Goal: Communication & Community: Answer question/provide support

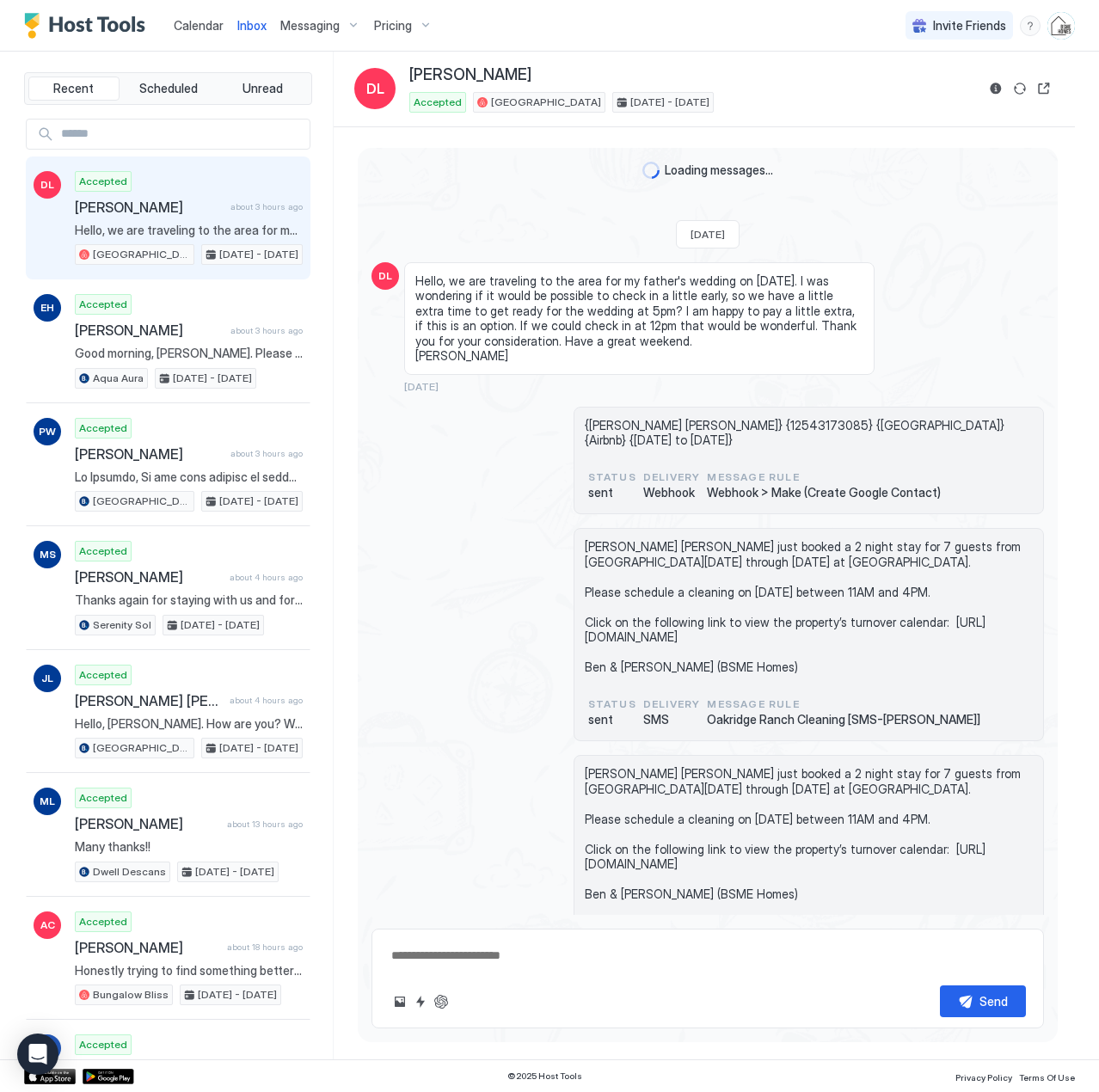
scroll to position [972, 0]
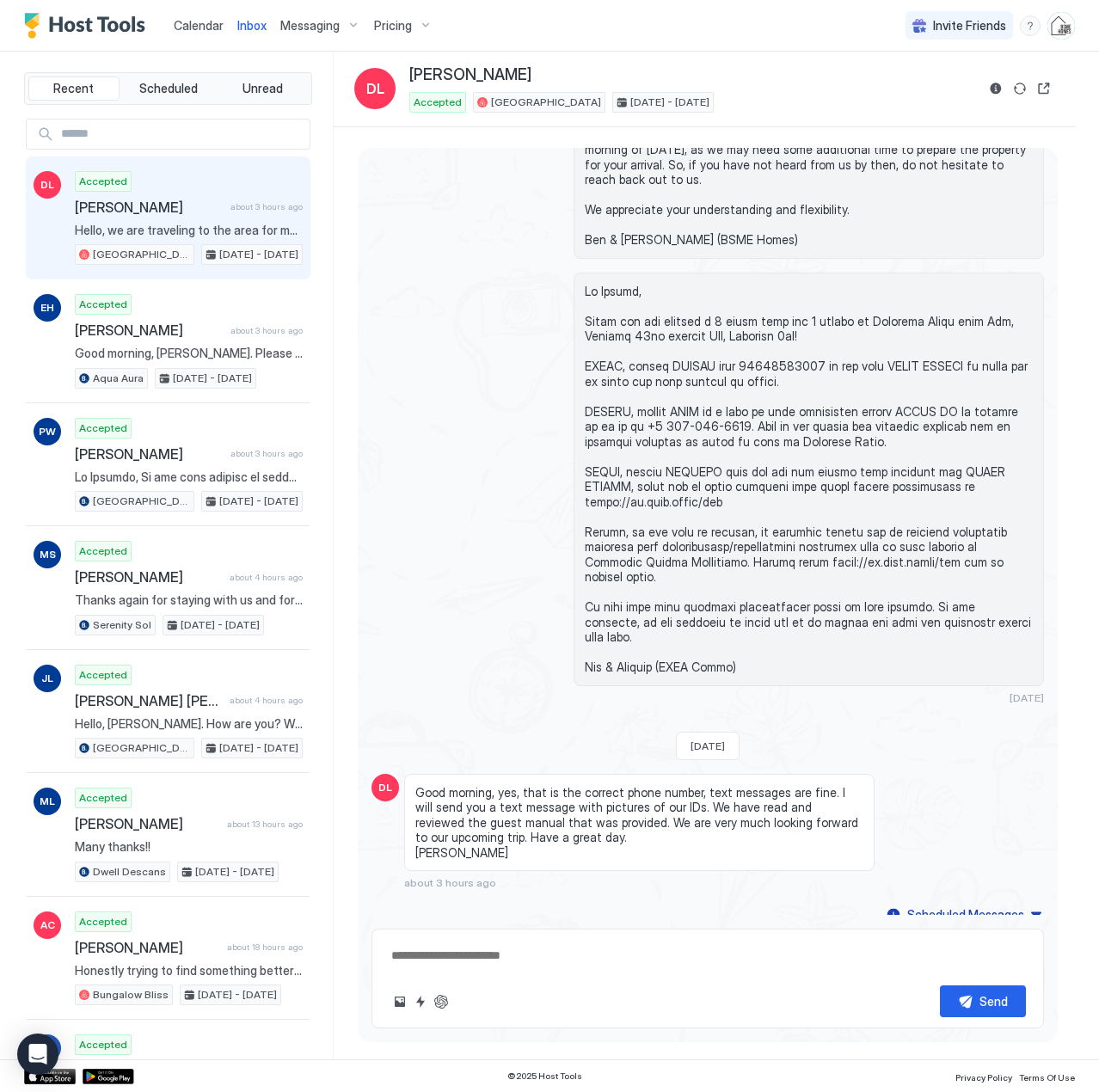
click at [196, 30] on span "Calendar" at bounding box center [198, 26] width 50 height 15
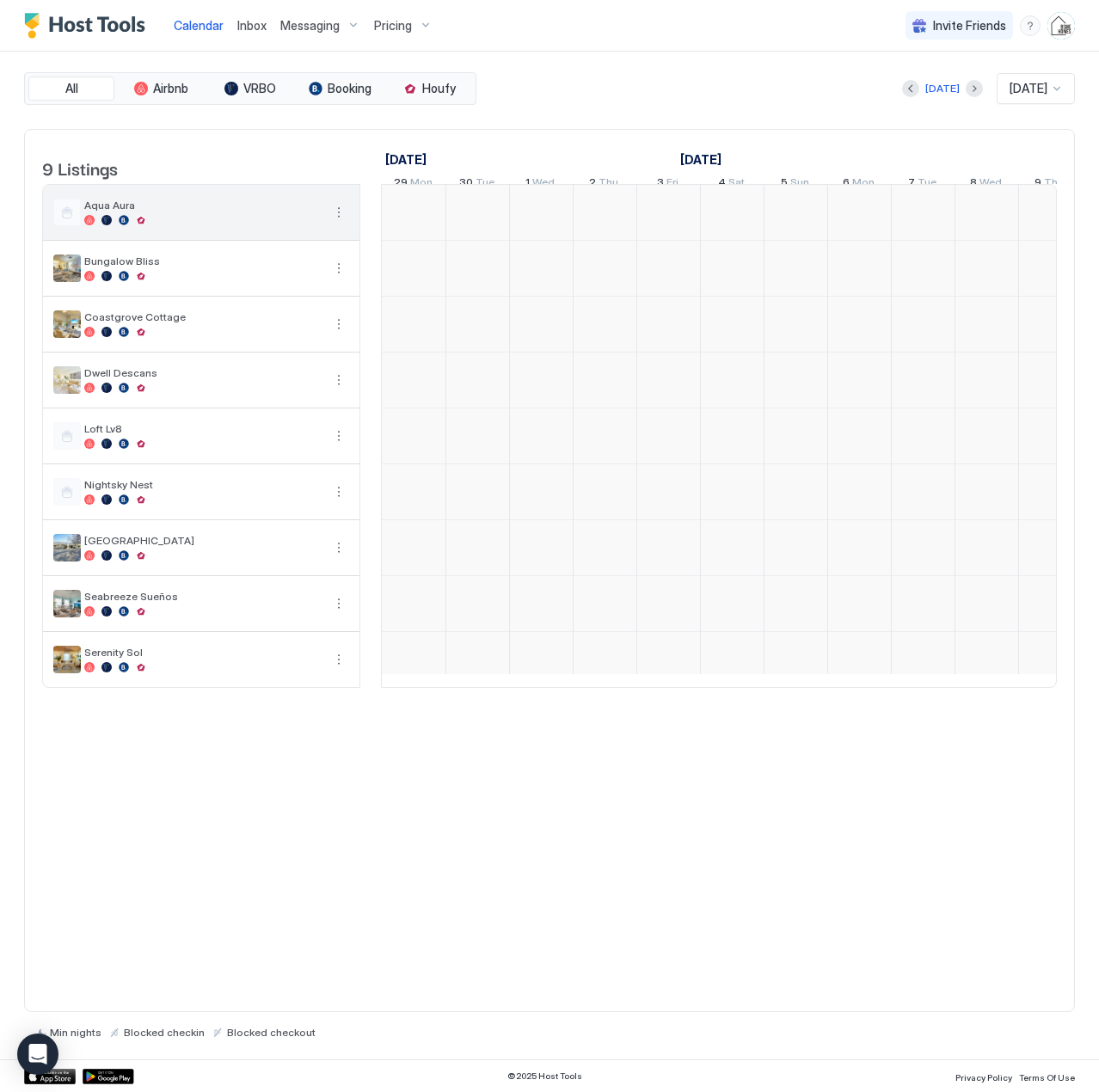
scroll to position [0, 955]
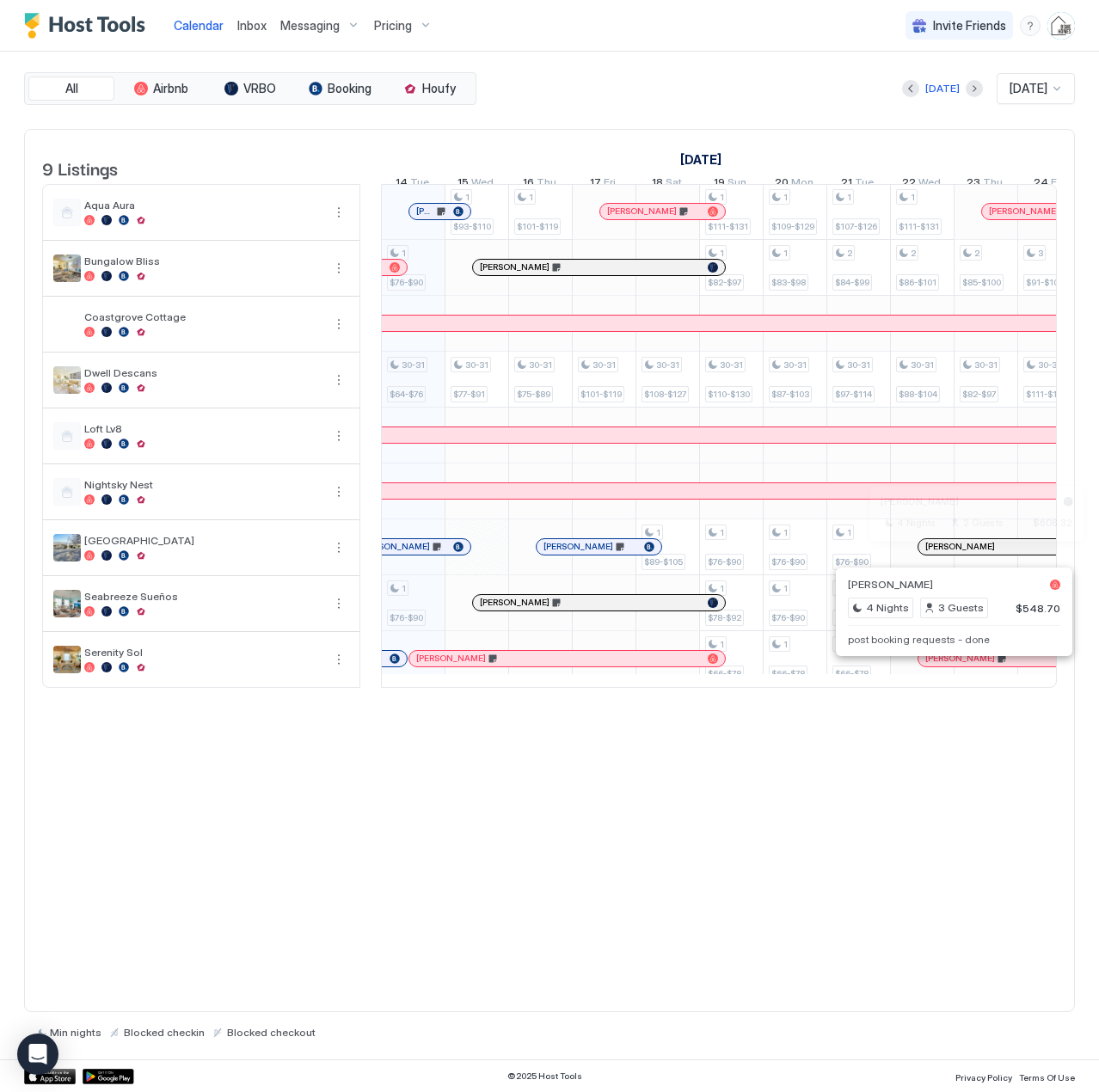
click at [970, 554] on div at bounding box center [969, 546] width 14 height 14
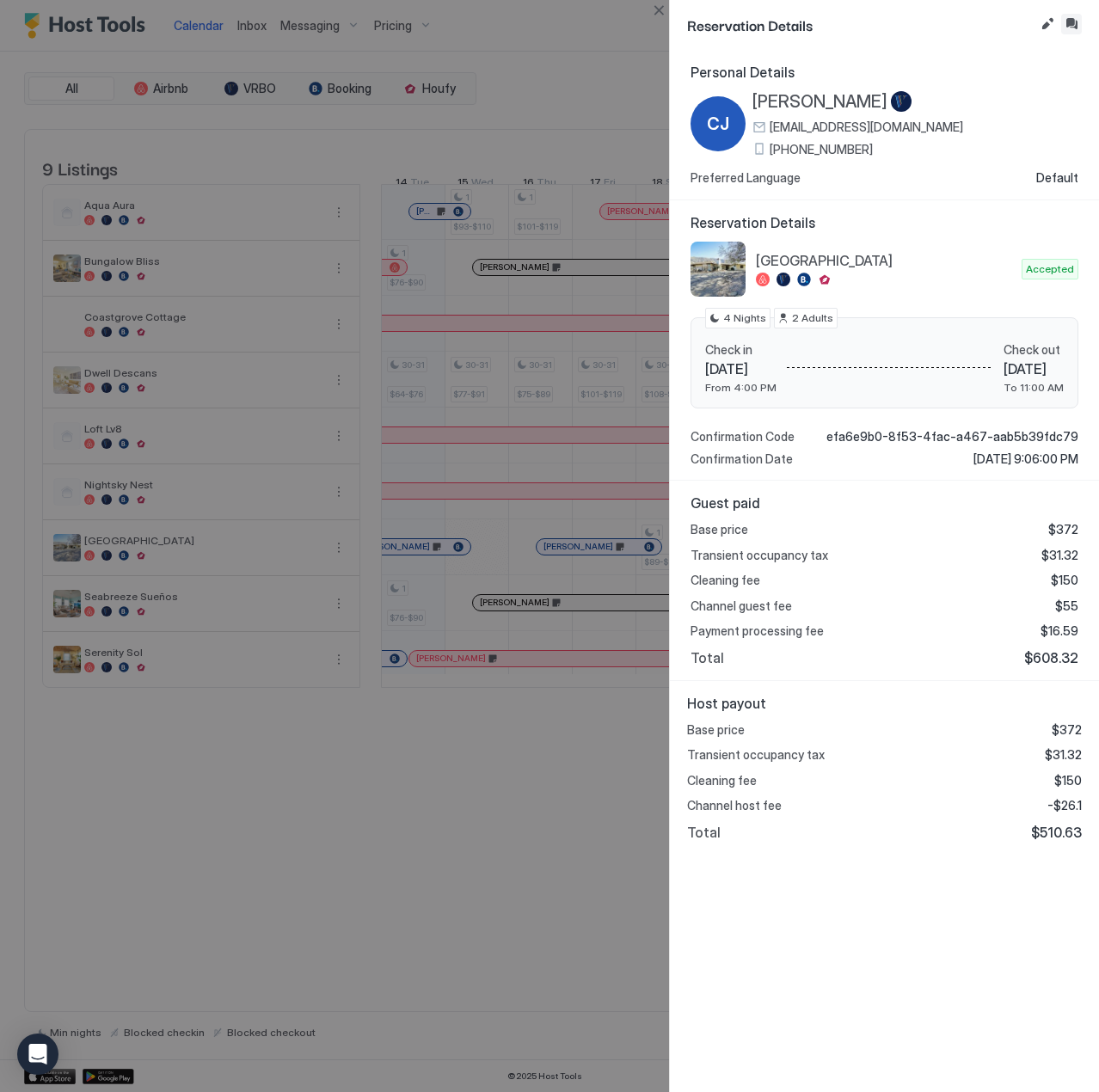
click at [1071, 27] on button "Inbox" at bounding box center [1071, 24] width 21 height 21
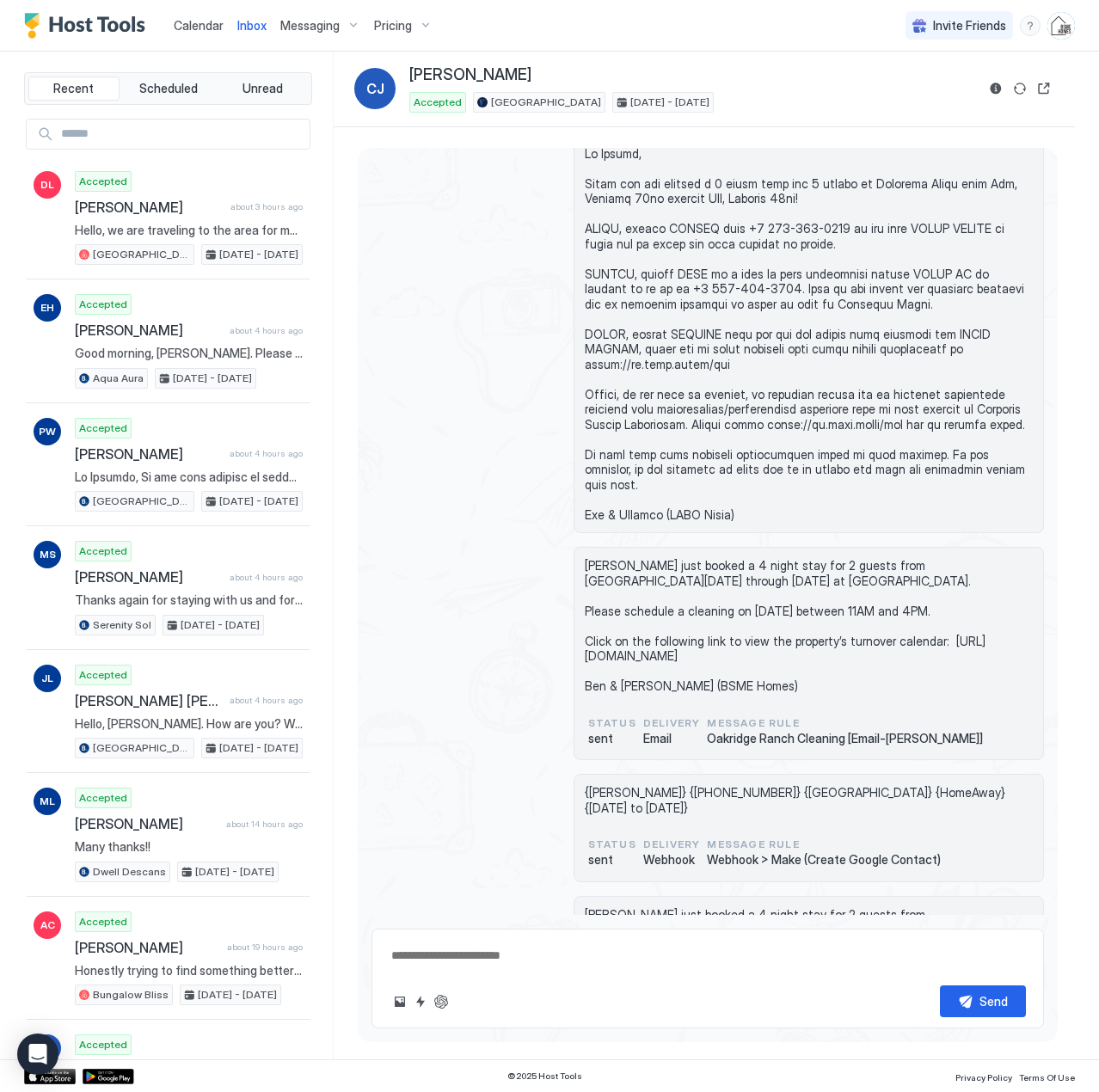
scroll to position [775, 0]
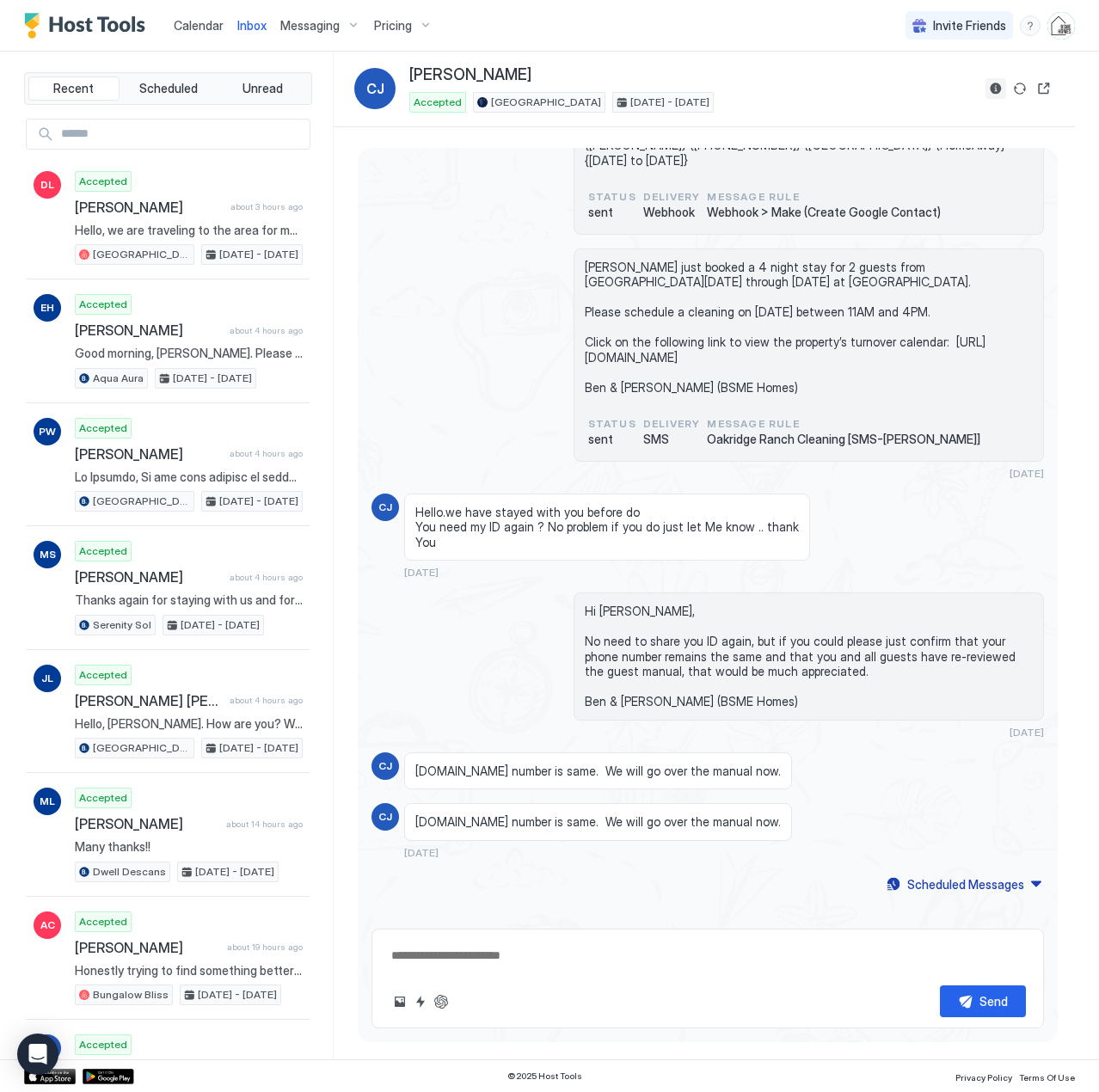
click at [988, 86] on button "Reservation information" at bounding box center [995, 88] width 21 height 21
type textarea "*"
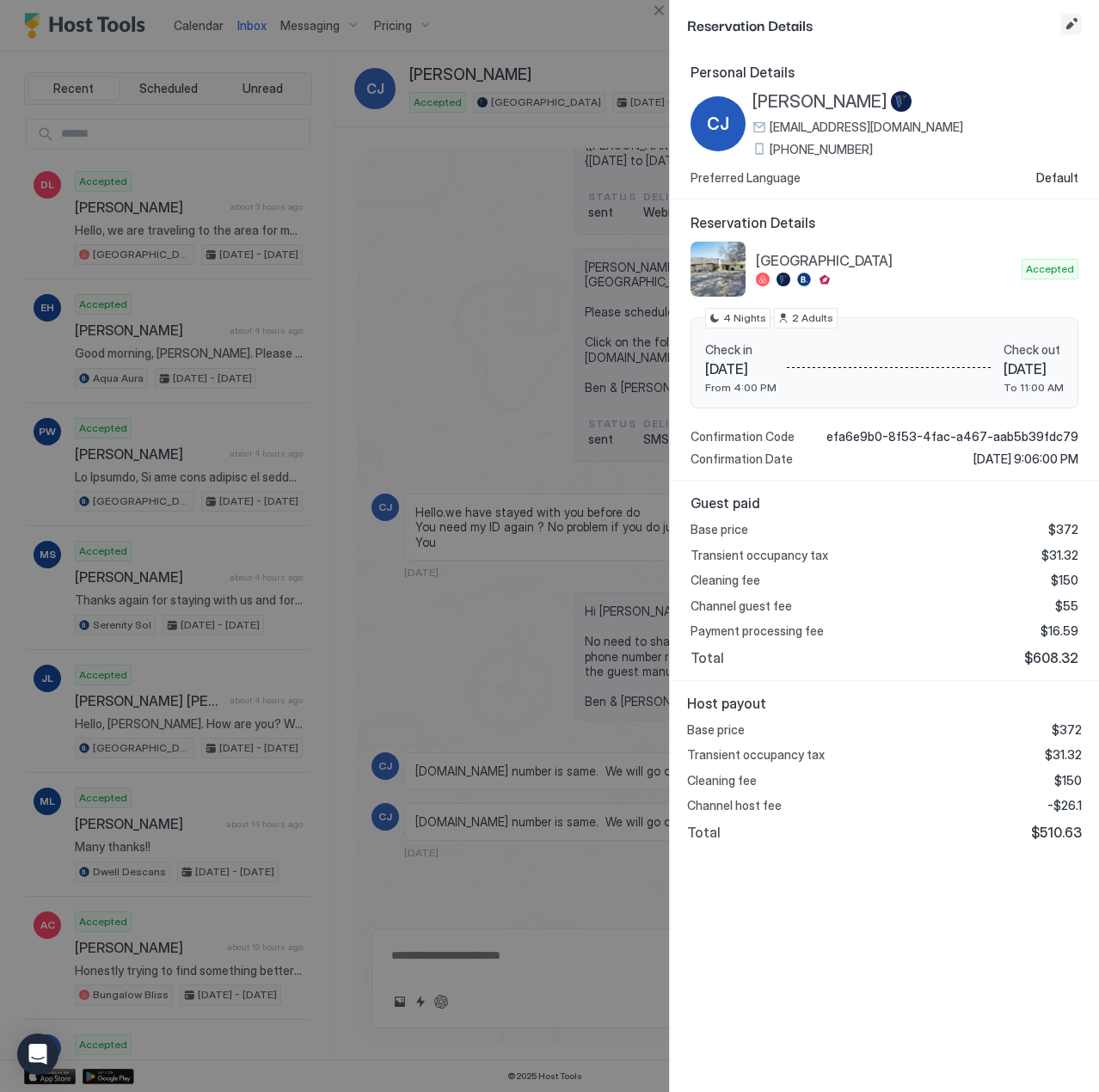
click at [1062, 22] on button "Edit reservation" at bounding box center [1071, 24] width 21 height 21
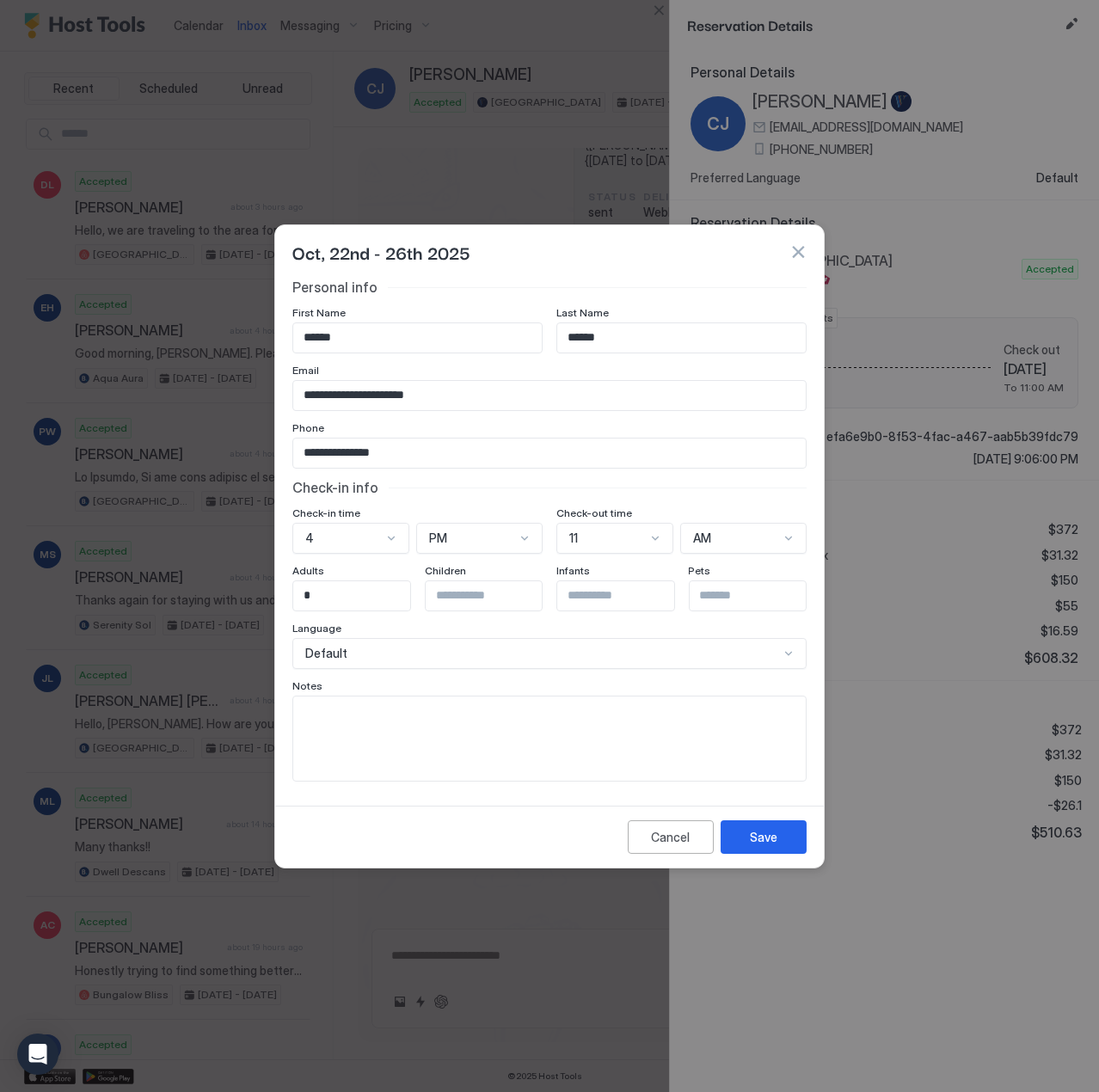
click at [524, 736] on textarea "Input Field" at bounding box center [549, 738] width 513 height 85
type textarea "**********"
click at [792, 843] on button "Save" at bounding box center [763, 837] width 86 height 34
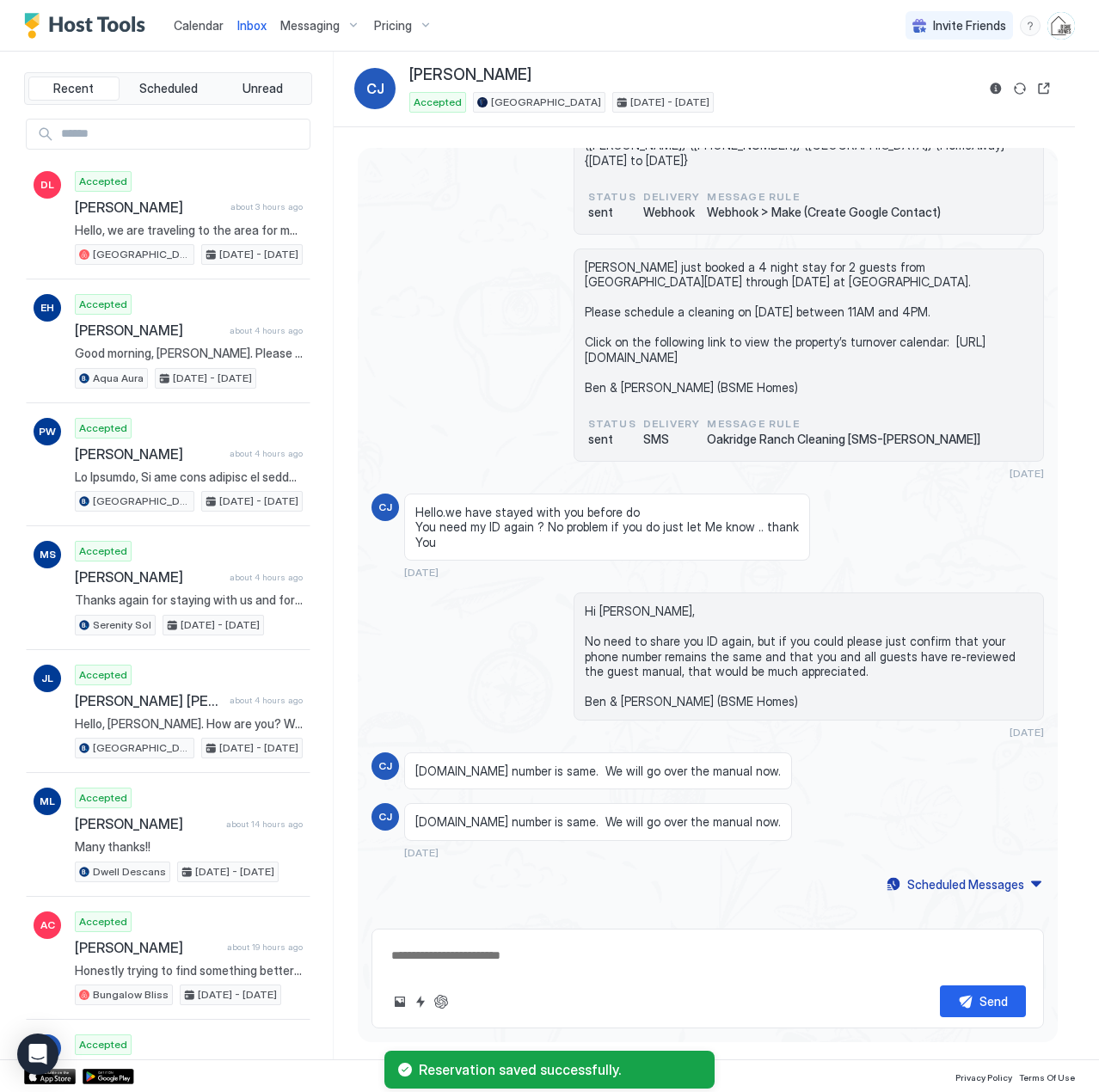
click at [178, 23] on span "Calendar" at bounding box center [198, 26] width 50 height 15
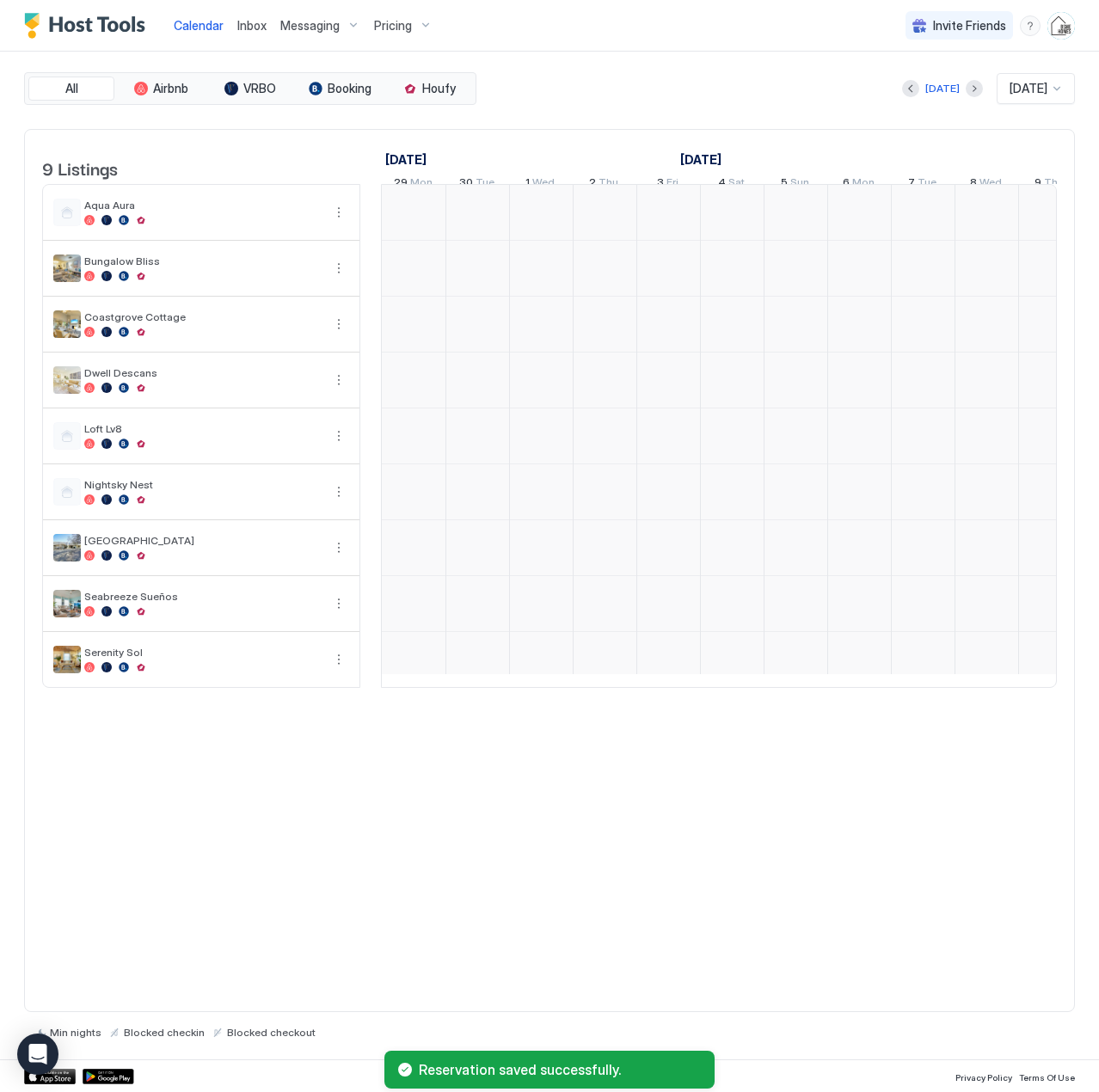
scroll to position [0, 955]
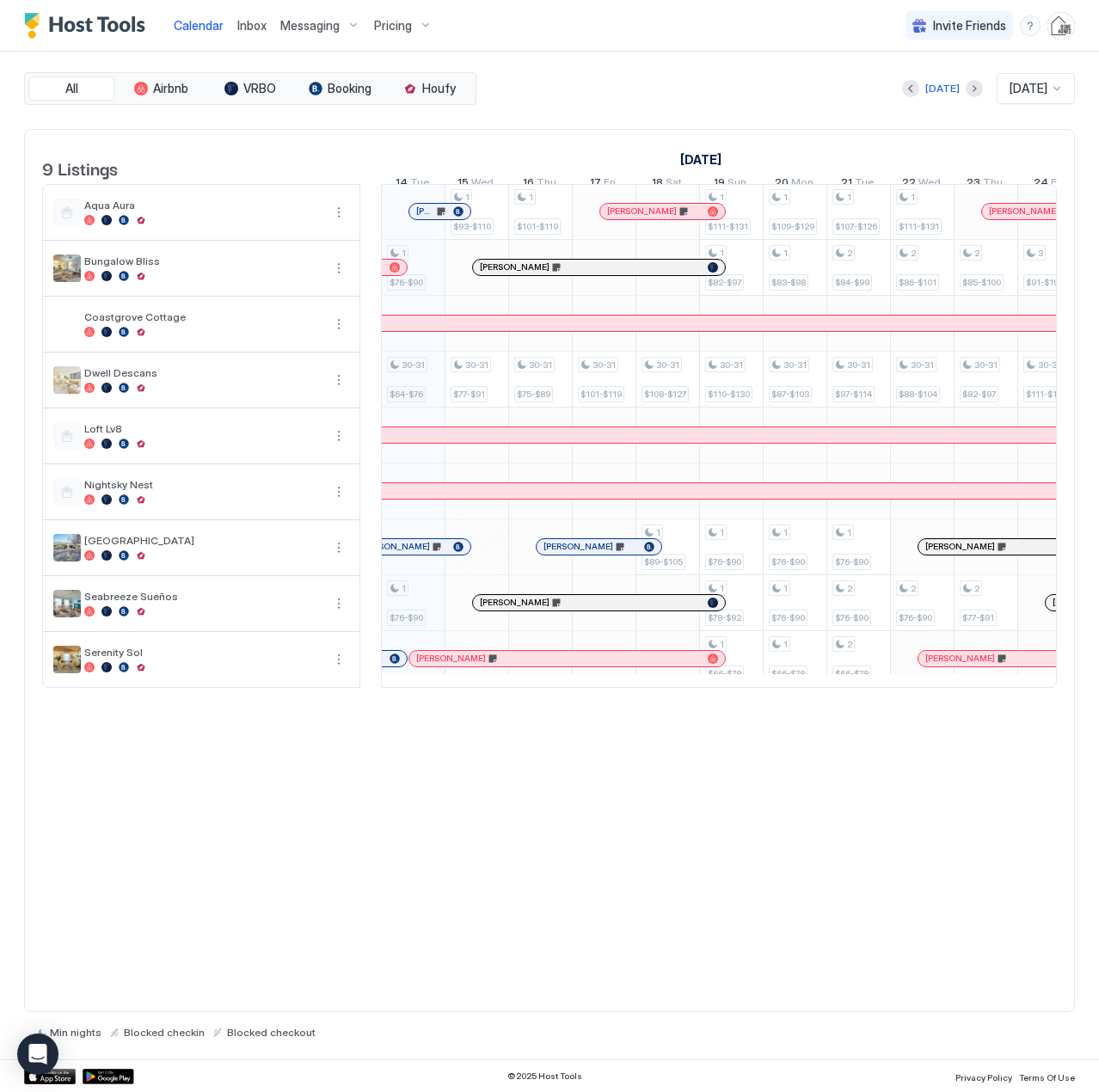
click at [249, 26] on span "Inbox" at bounding box center [252, 26] width 29 height 15
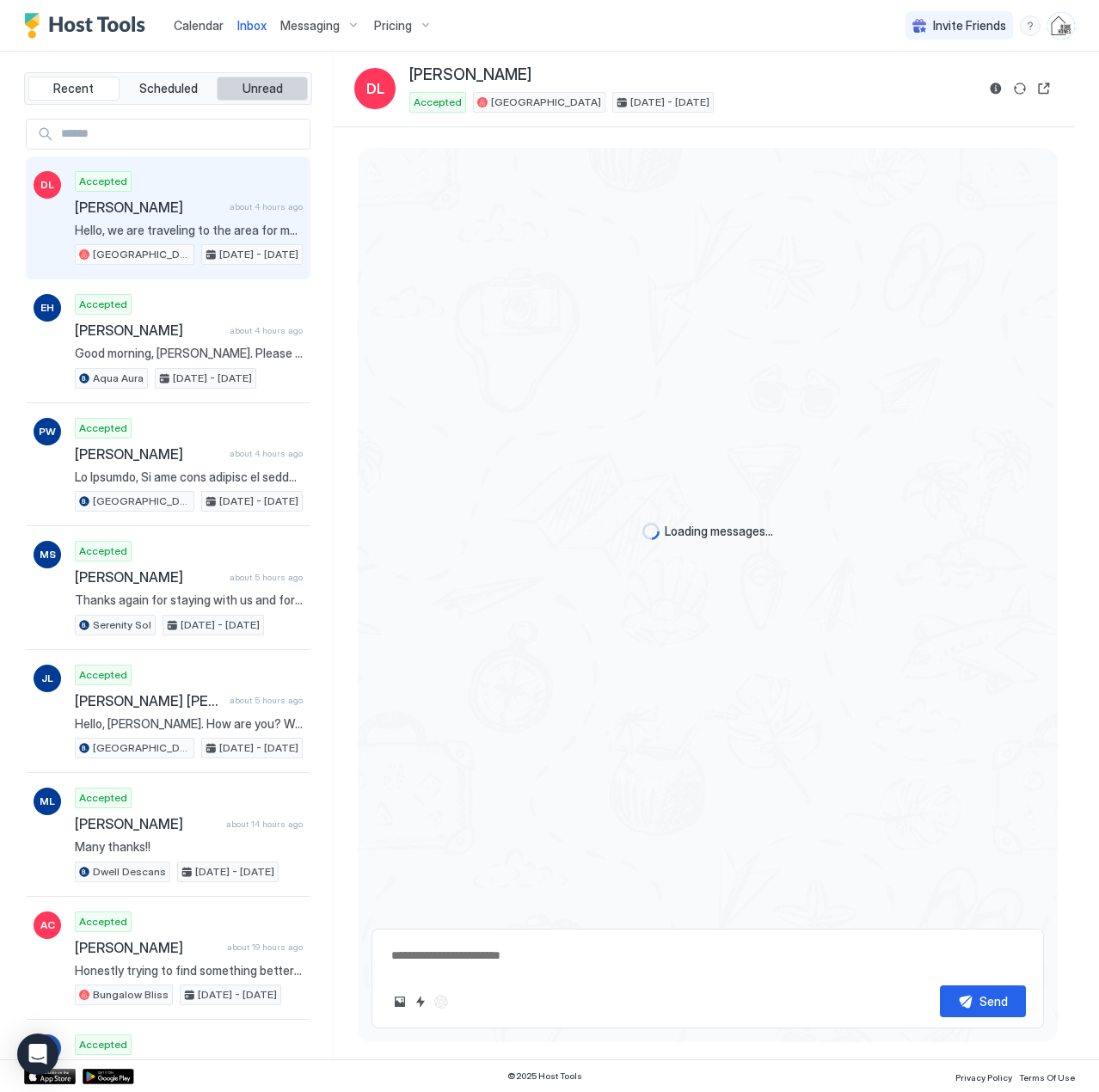
type textarea "*"
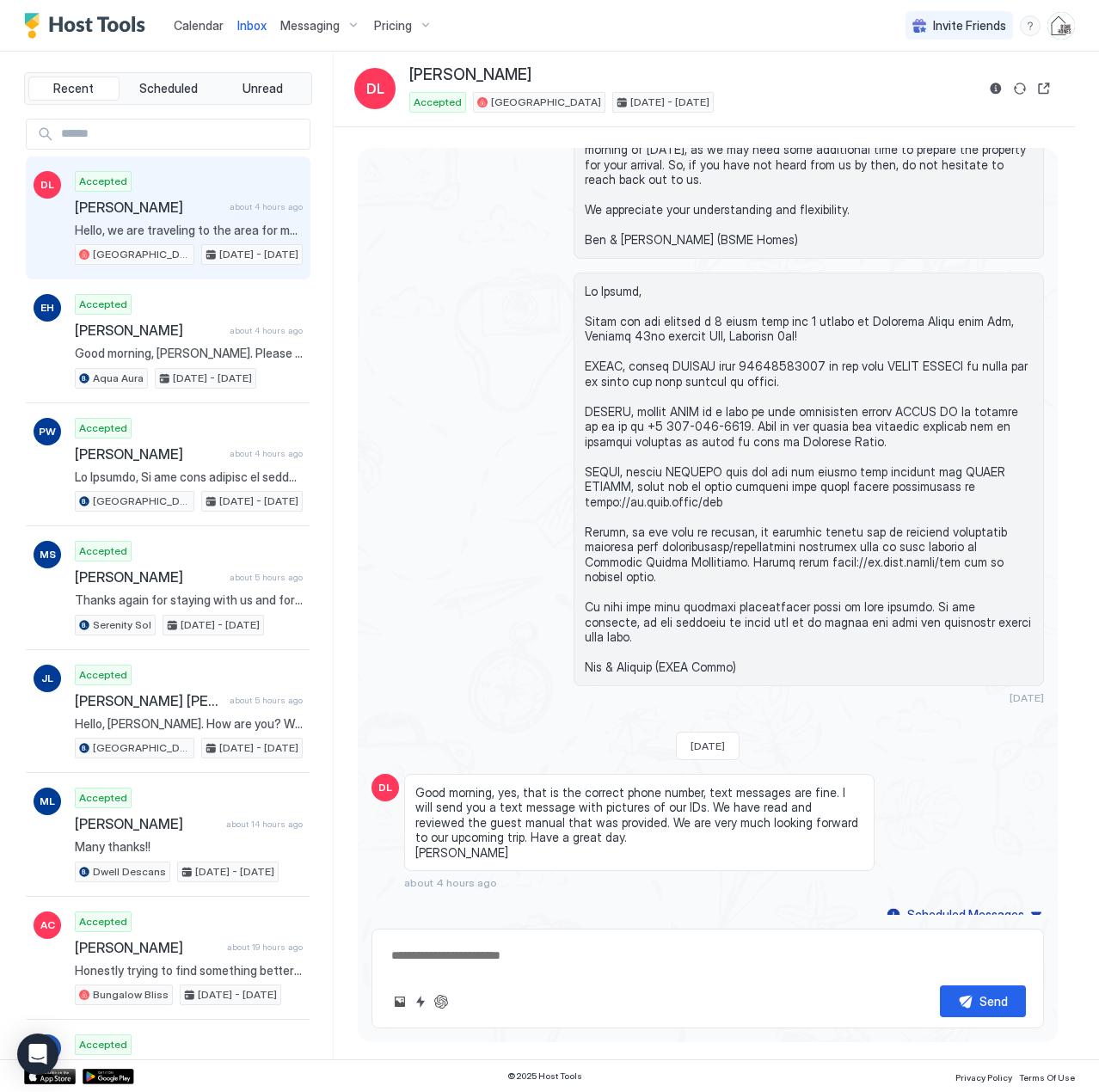
click at [192, 26] on span "Calendar" at bounding box center [198, 26] width 50 height 15
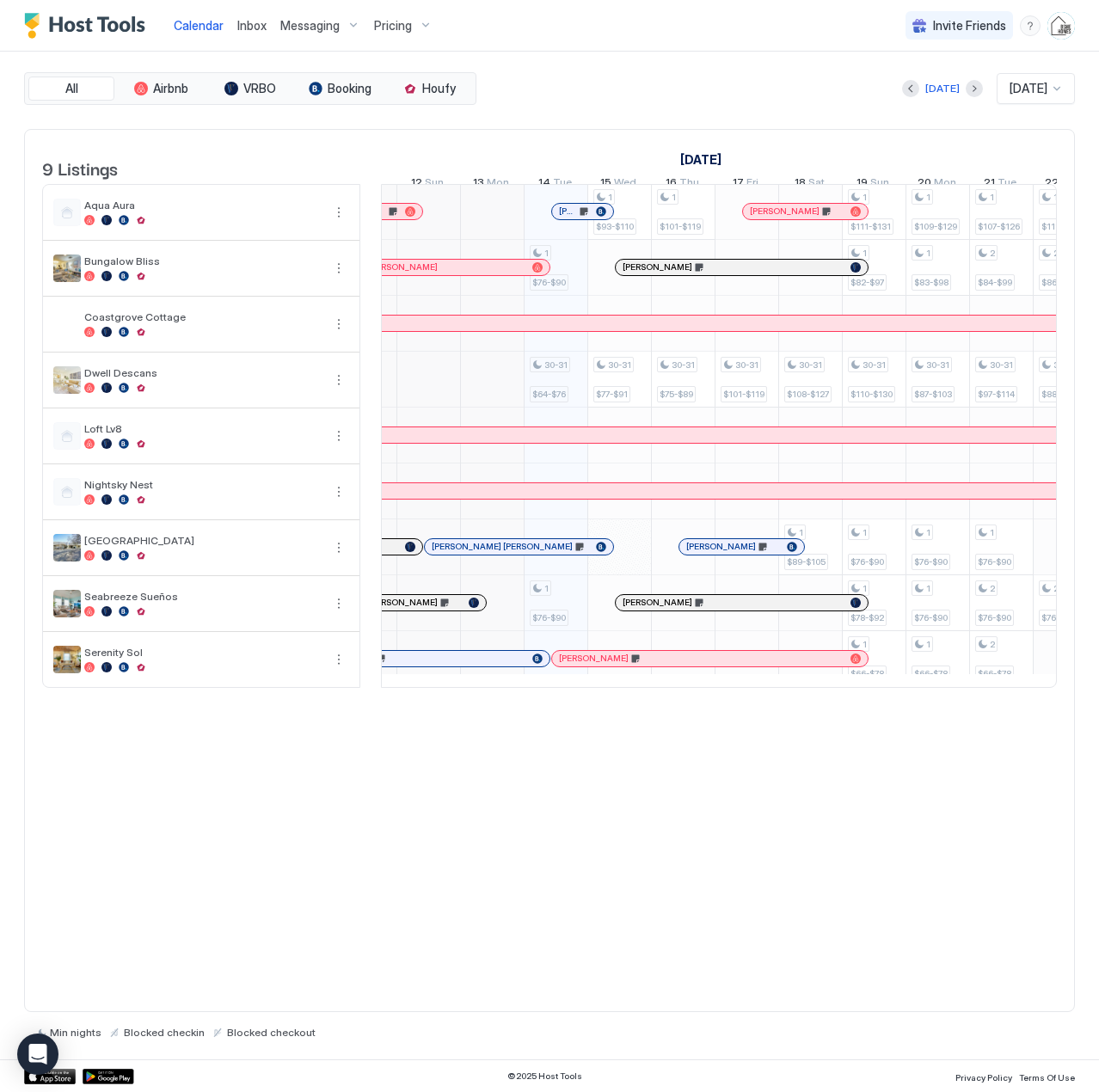
scroll to position [1, 787]
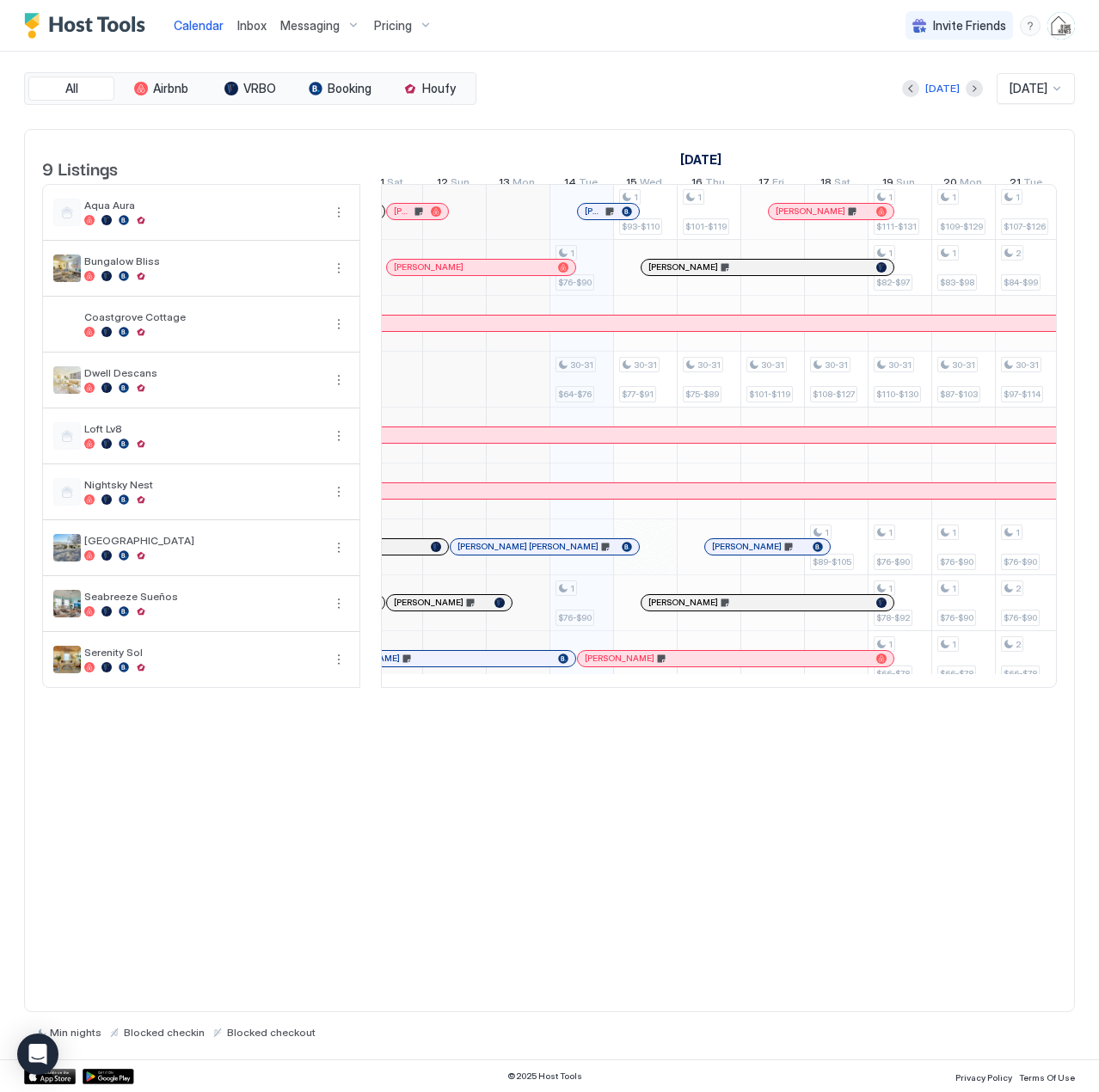
click at [485, 664] on div "[PERSON_NAME]" at bounding box center [441, 658] width 221 height 11
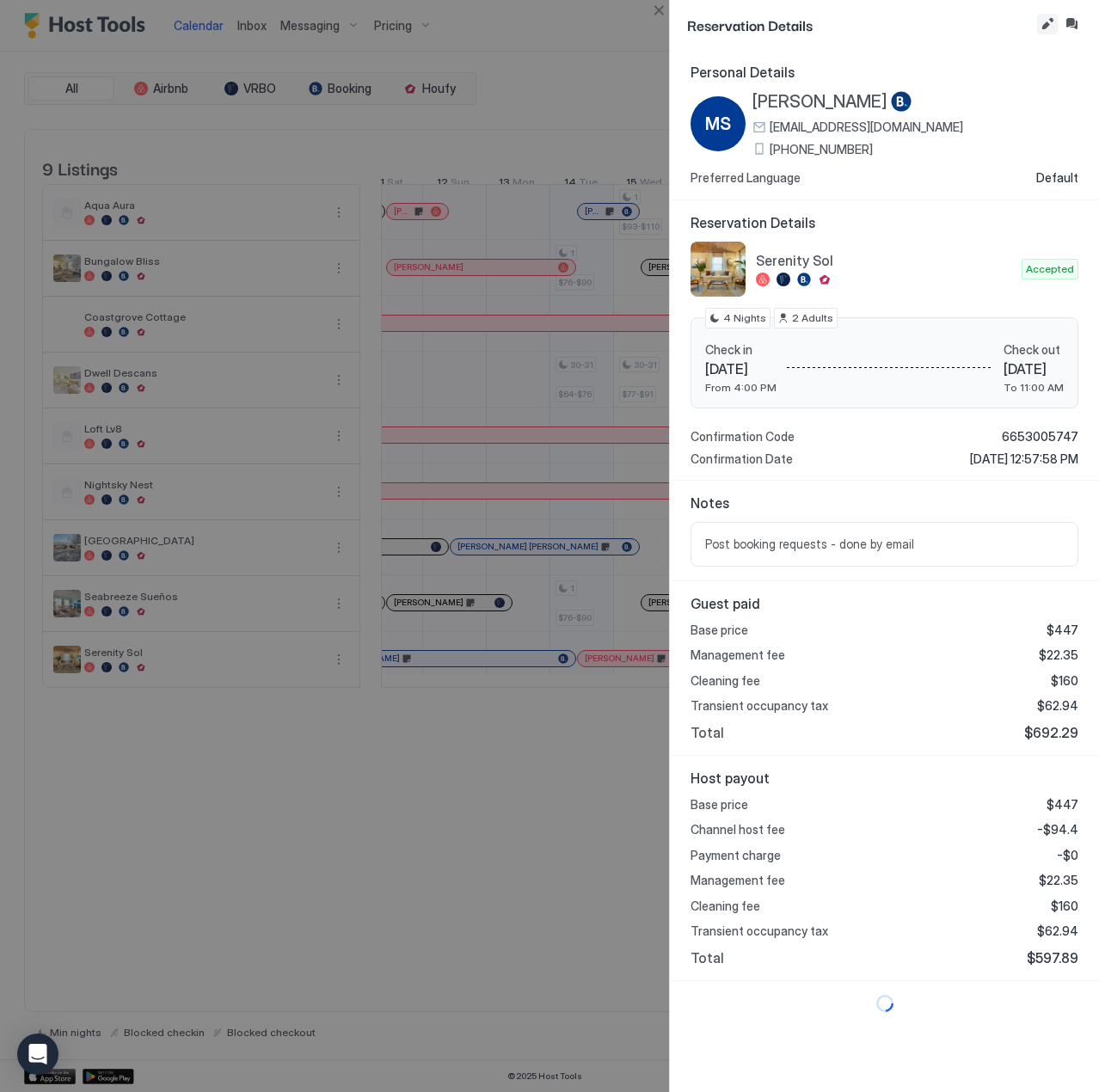
click at [1045, 24] on button "Edit reservation" at bounding box center [1047, 24] width 21 height 21
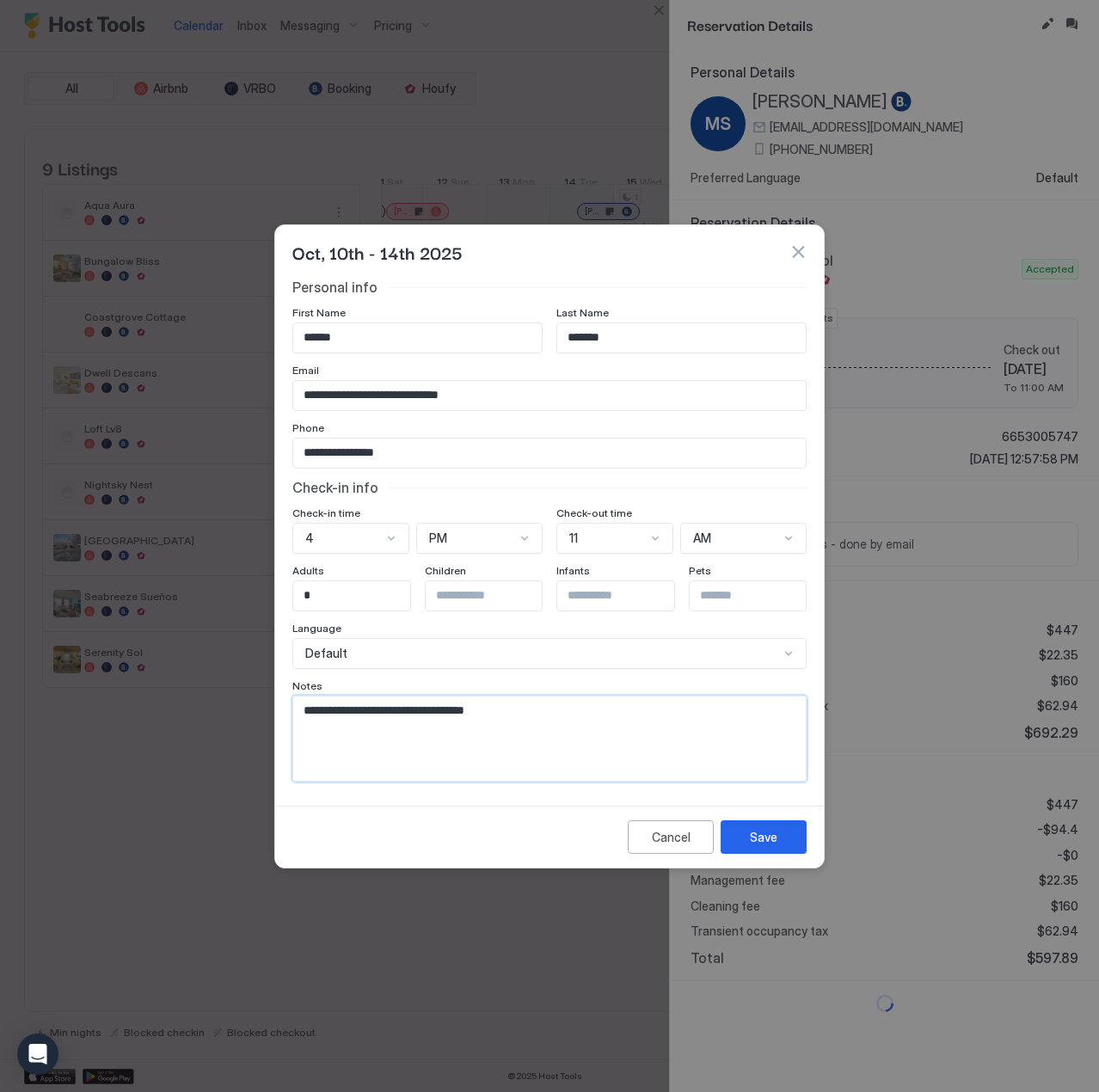
click at [565, 713] on textarea "**********" at bounding box center [549, 739] width 513 height 85
paste textarea "**********"
type textarea "**********"
click at [742, 842] on button "Save" at bounding box center [763, 837] width 86 height 34
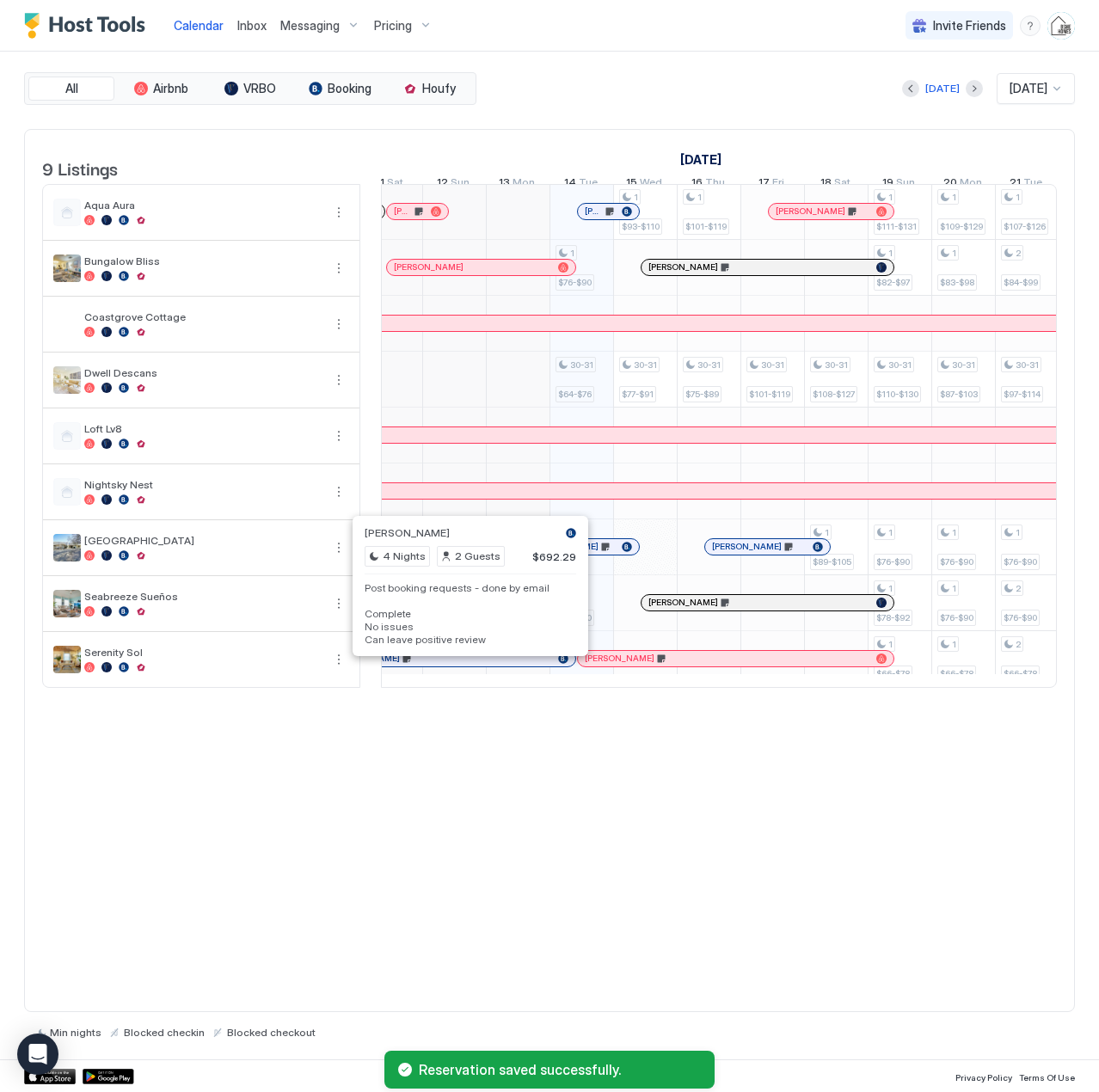
click at [463, 666] on div at bounding box center [463, 658] width 14 height 14
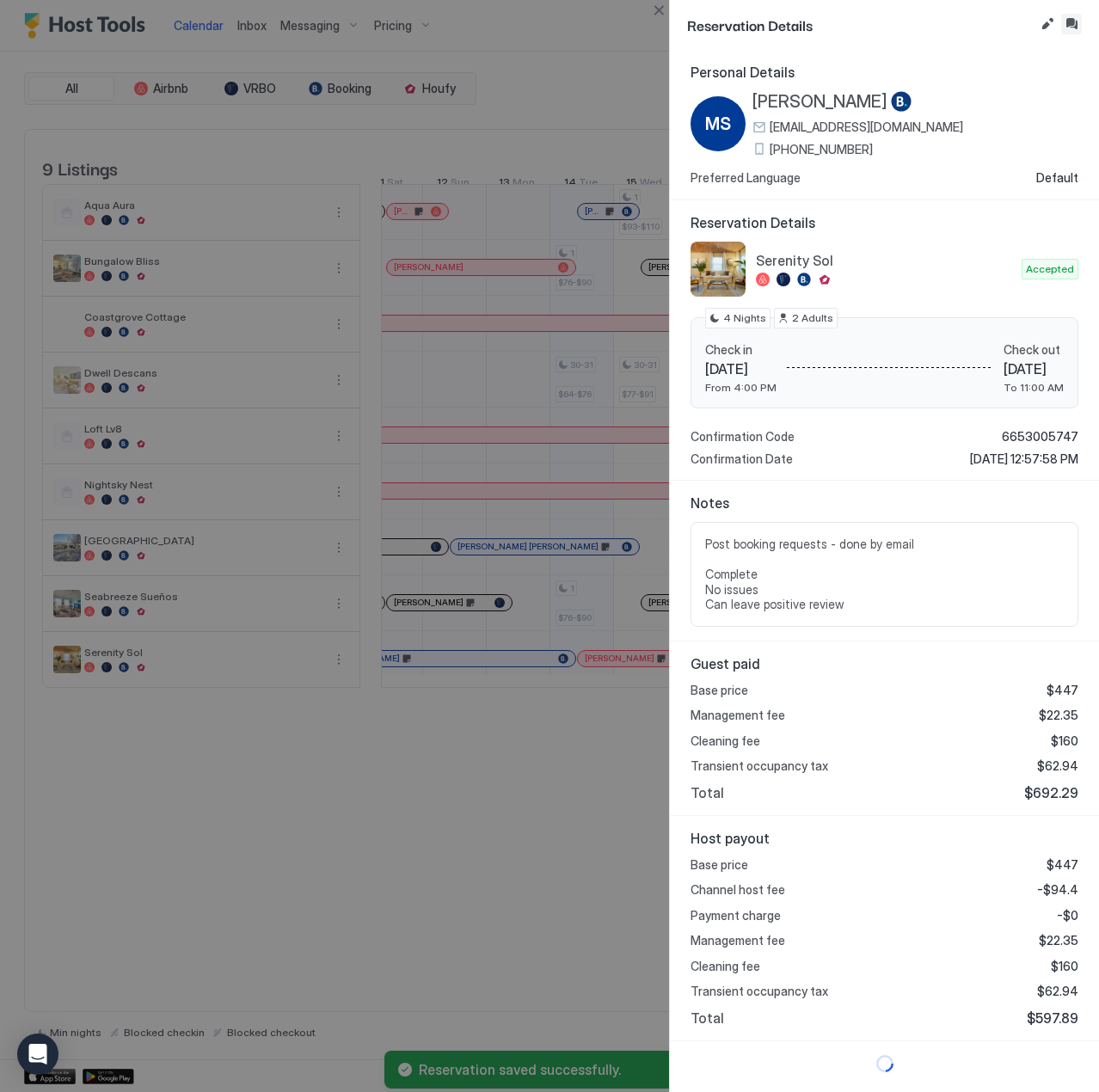
click at [1074, 21] on button "Inbox" at bounding box center [1071, 24] width 21 height 21
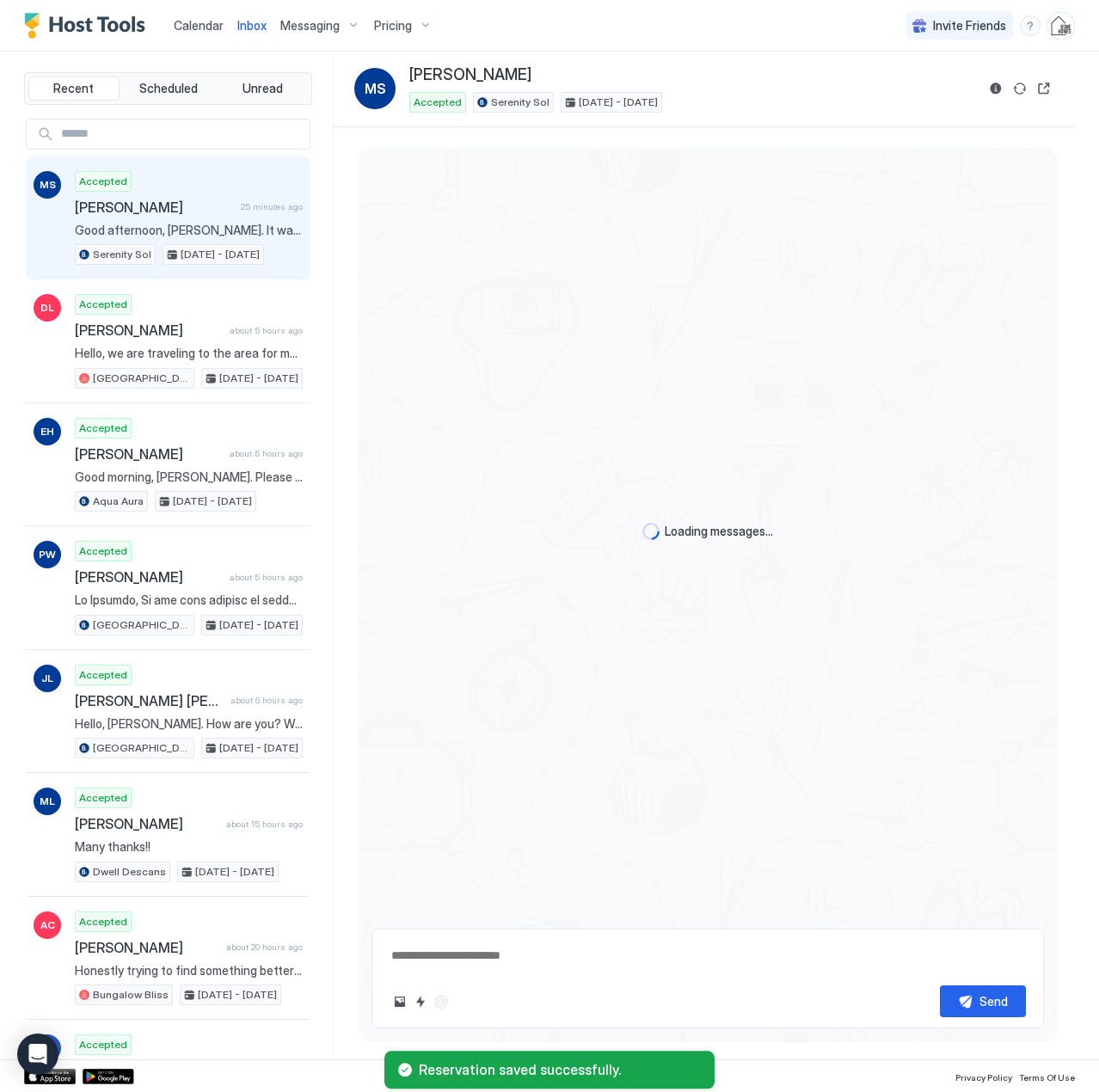
scroll to position [3614, 0]
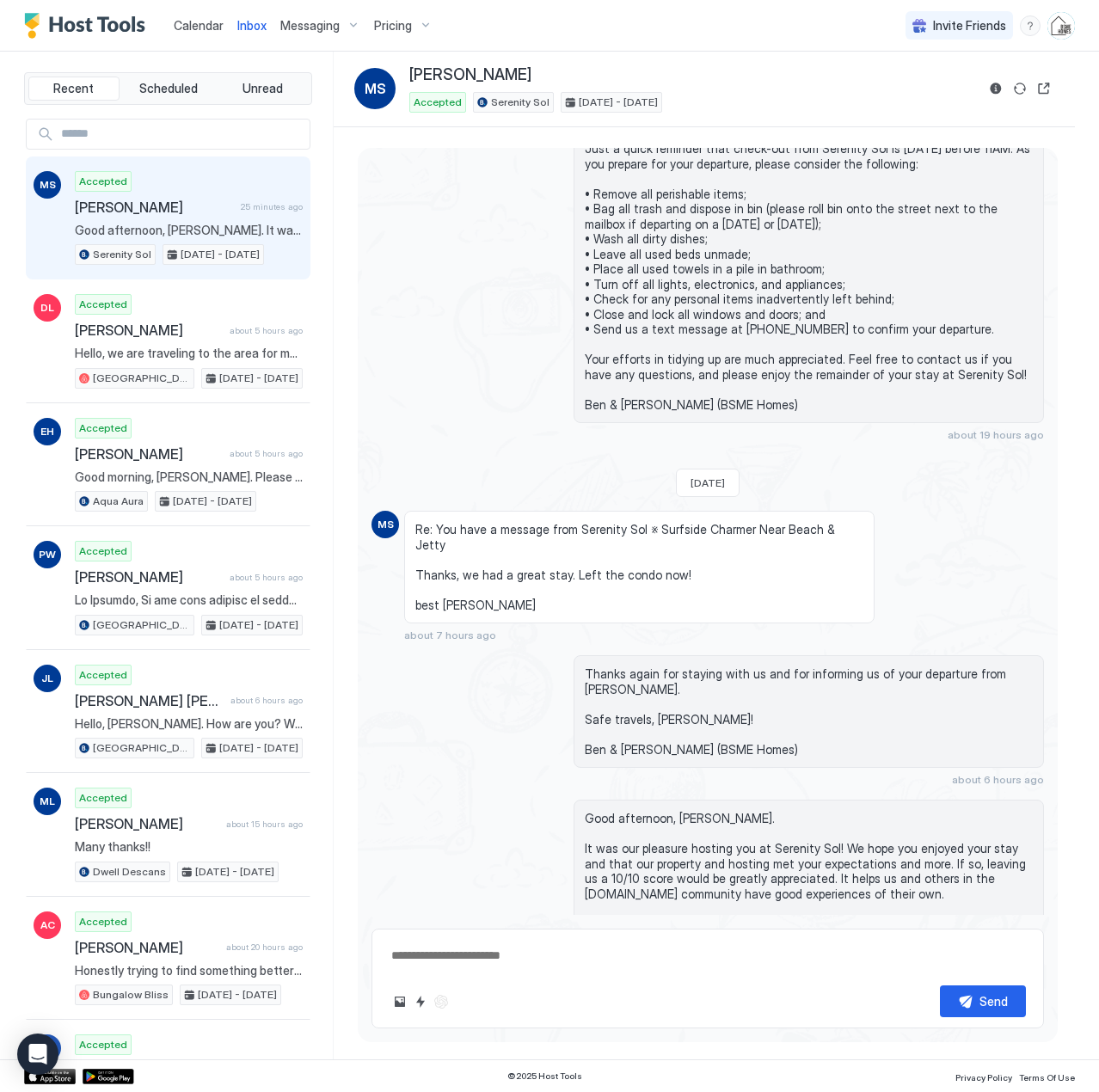
click at [206, 28] on span "Calendar" at bounding box center [198, 26] width 50 height 15
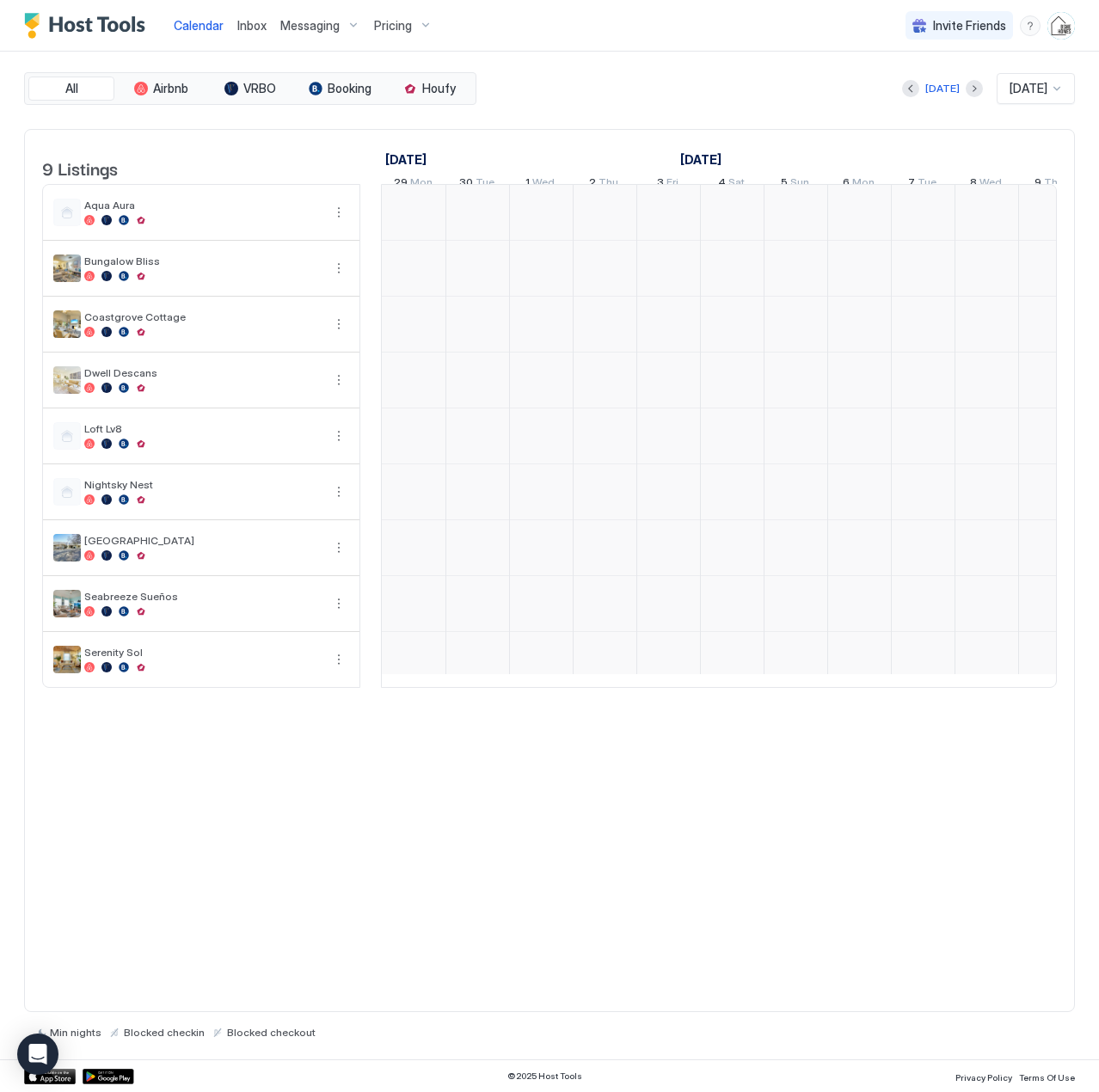
scroll to position [0, 955]
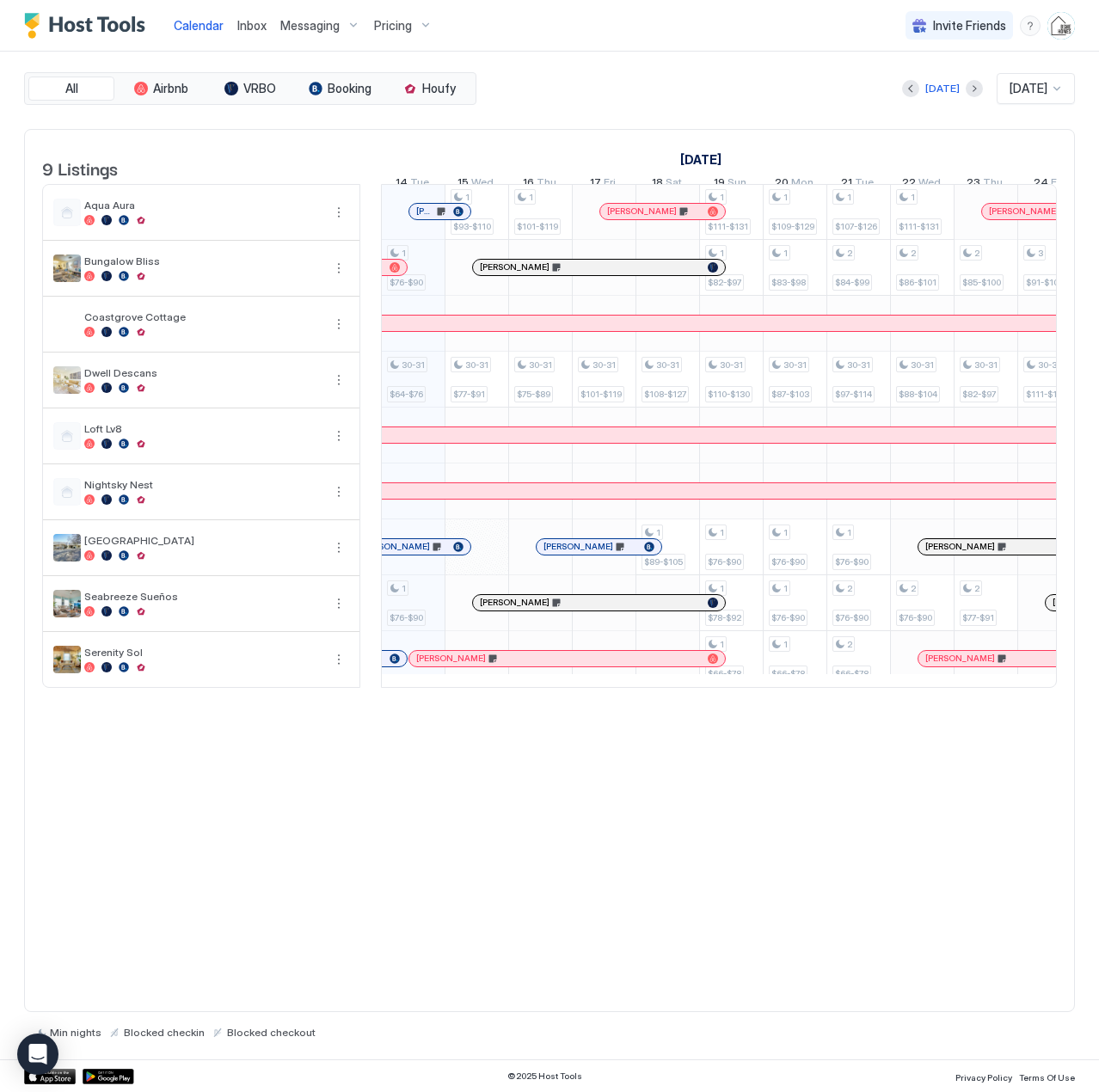
click at [443, 664] on span "[PERSON_NAME]" at bounding box center [451, 658] width 69 height 11
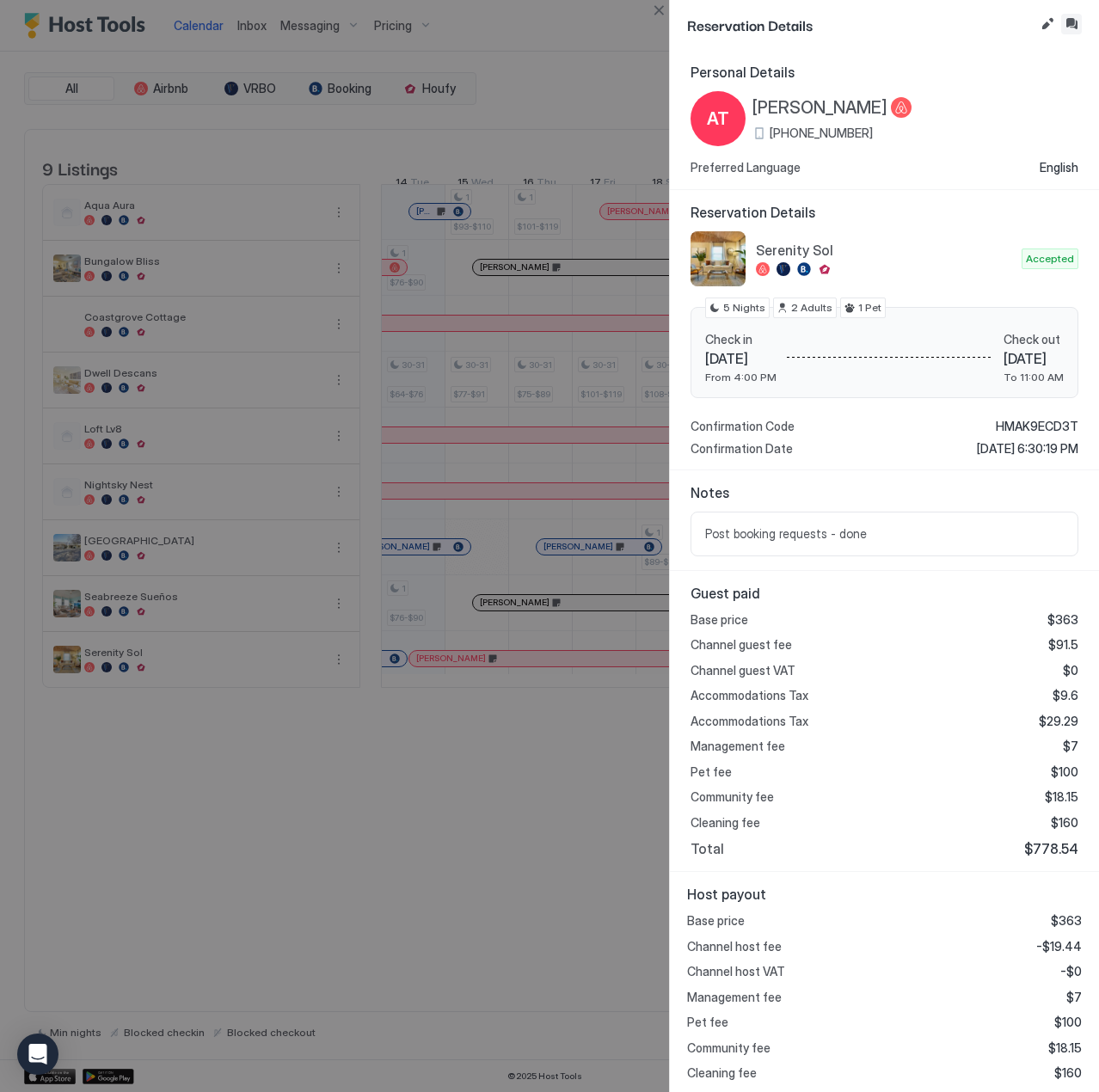
click at [1065, 16] on button "Inbox" at bounding box center [1071, 24] width 21 height 21
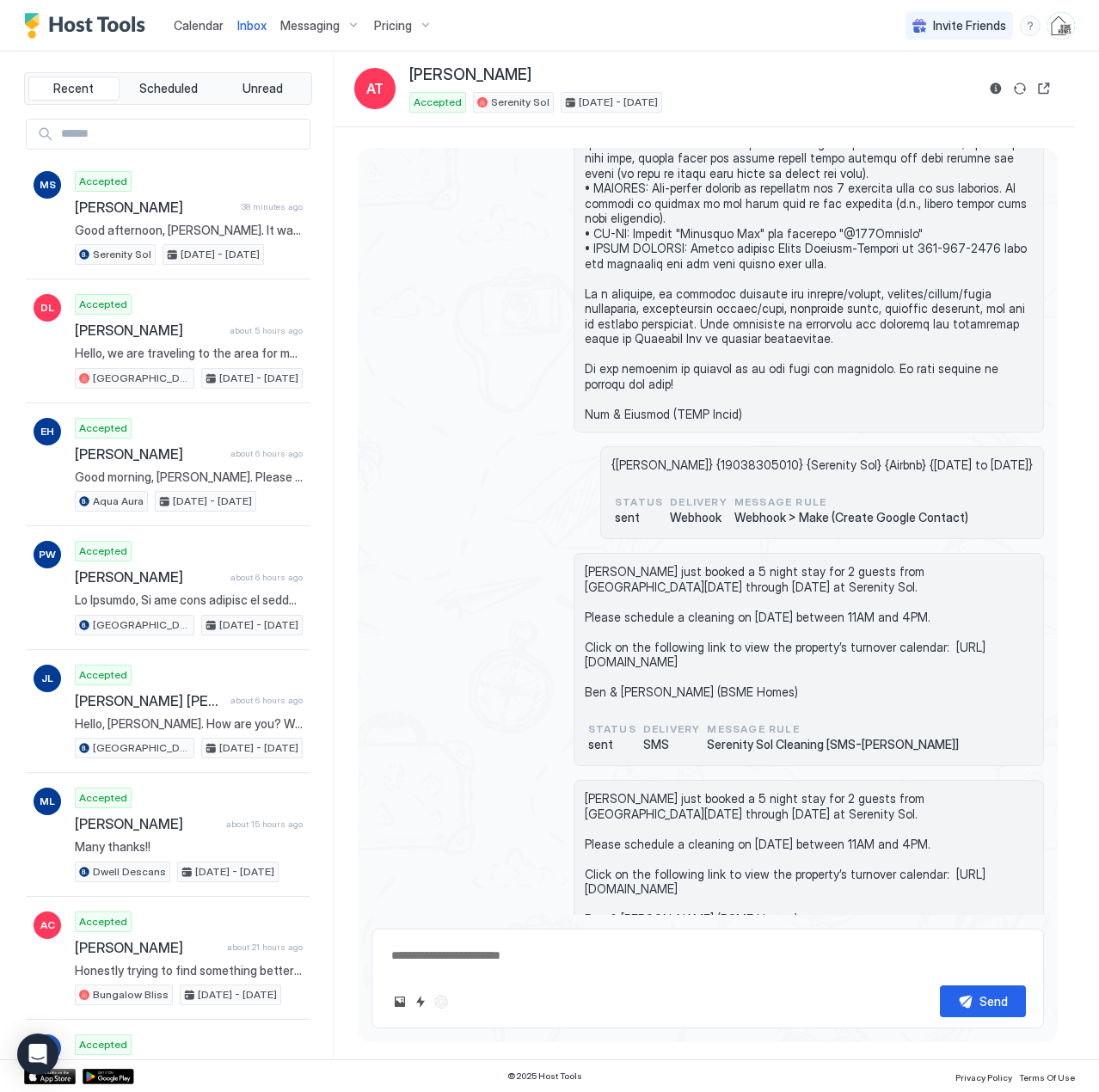
scroll to position [235, 0]
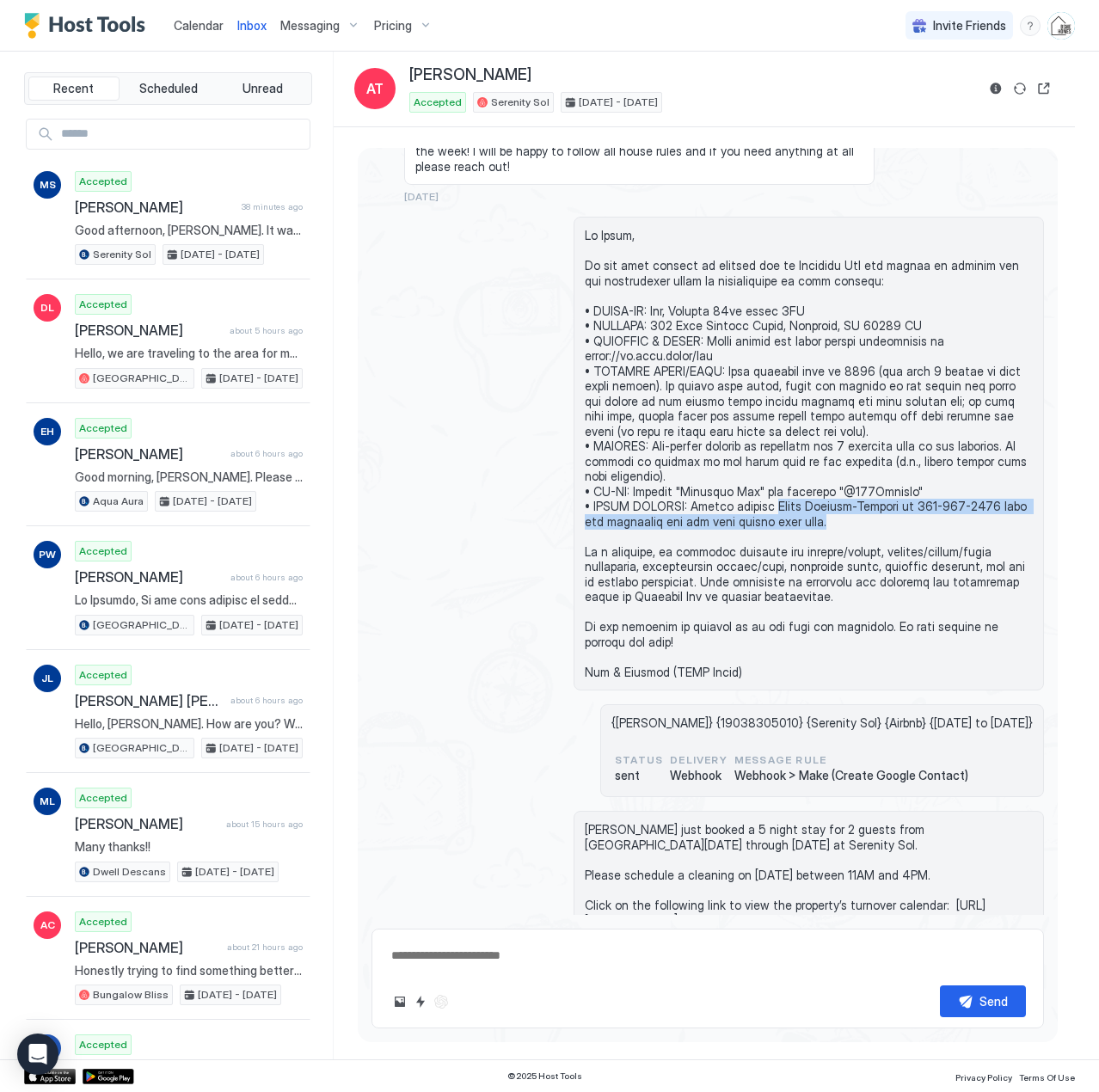
drag, startPoint x: 772, startPoint y: 477, endPoint x: 835, endPoint y: 491, distance: 64.5
click at [835, 491] on span at bounding box center [809, 454] width 448 height 452
copy span "[PERSON_NAME] at [PHONE_NUMBER] with any questions you may have during your sta…"
type textarea "*"
